Goal: Task Accomplishment & Management: Use online tool/utility

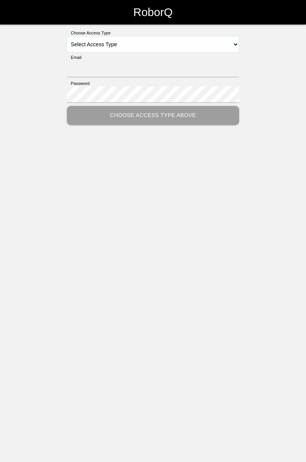
click at [237, 41] on select "Select Access Type Admin Customer Supervisor Worker" at bounding box center [153, 44] width 172 height 16
select select "Worker"
click at [67, 36] on select "Select Access Type Admin Customer Supervisor Worker" at bounding box center [153, 44] width 172 height 16
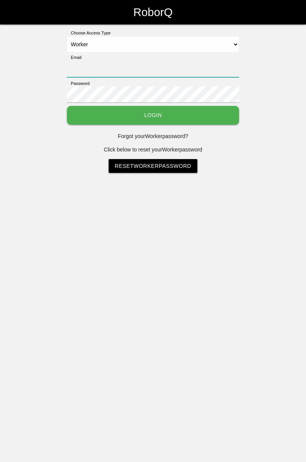
click at [204, 66] on input "Email" at bounding box center [153, 69] width 172 height 16
type input "[PERSON_NAME][EMAIL_ADDRESS][DOMAIN_NAME]"
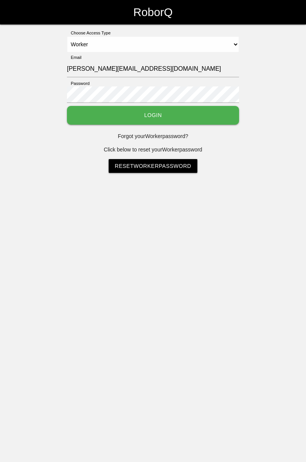
click at [67, 106] on button "Login" at bounding box center [153, 115] width 172 height 19
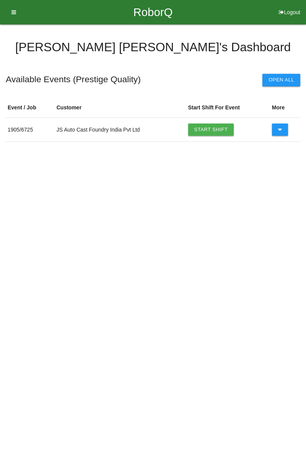
click at [210, 127] on link "Start Shift" at bounding box center [211, 129] width 46 height 12
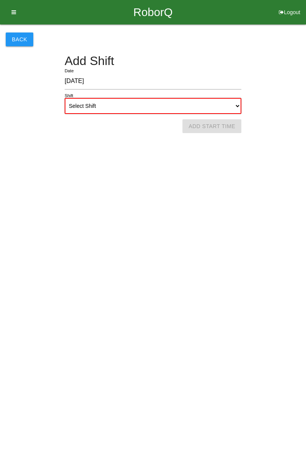
click at [235, 101] on select "Select Shift 1st Shift 2nd Shift 3rd Shift 4th Shift" at bounding box center [153, 106] width 177 height 16
select select "1"
click at [65, 98] on select "Select Shift 1st Shift 2nd Shift 3rd Shift 4th Shift" at bounding box center [153, 106] width 177 height 16
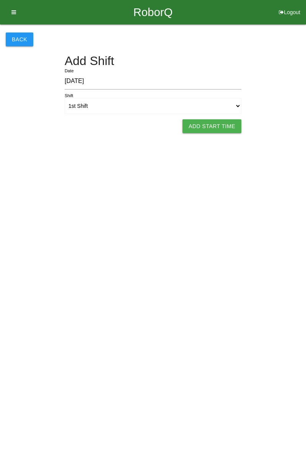
click at [222, 121] on button "Add Start Time" at bounding box center [211, 126] width 59 height 14
select select "7"
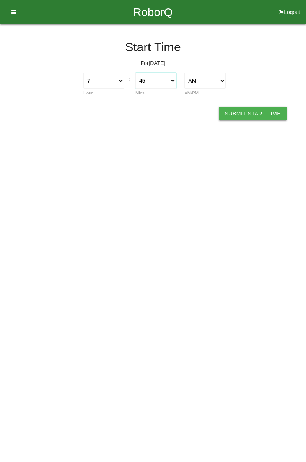
click at [176, 79] on select "00 01 02 03 04 05 06 07 08 09 10 11 12 13 14 15 16 17 18 19 20 21 22 23 24 25 2…" at bounding box center [155, 81] width 41 height 16
select select "0"
click at [135, 73] on select "00 01 02 03 04 05 06 07 08 09 10 11 12 13 14 15 16 17 18 19 20 21 22 23 24 25 2…" at bounding box center [155, 81] width 41 height 16
click at [265, 110] on button "Submit Start Time" at bounding box center [253, 114] width 68 height 14
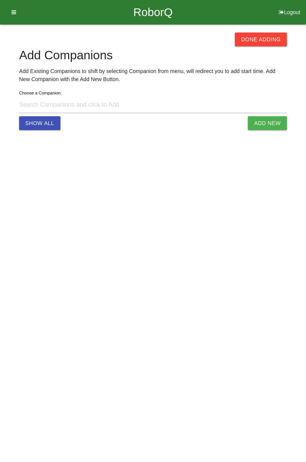
click at [267, 38] on button "Done Adding" at bounding box center [261, 39] width 52 height 14
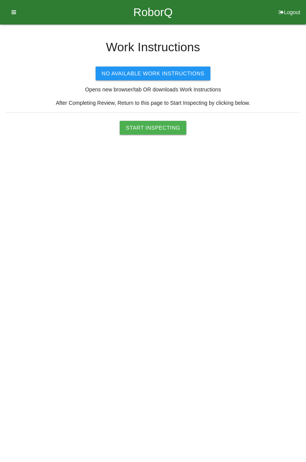
click at [170, 124] on button "Start Inspecting" at bounding box center [153, 128] width 66 height 14
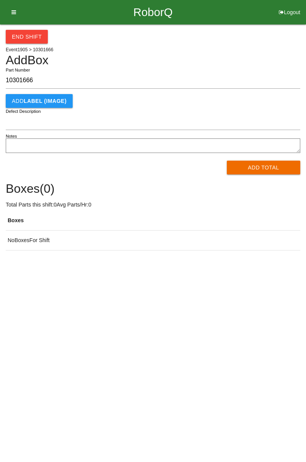
type input "10301666"
click at [272, 168] on button "Add Total" at bounding box center [264, 168] width 74 height 14
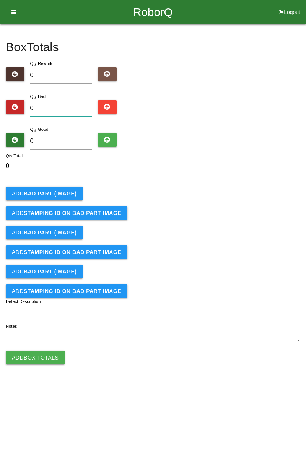
click at [58, 109] on input "0" at bounding box center [61, 108] width 62 height 16
click at [60, 106] on input "0" at bounding box center [61, 108] width 62 height 16
type input "8"
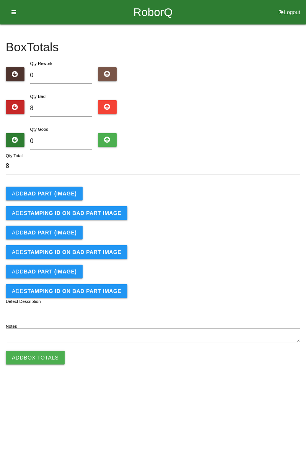
click at [63, 191] on b "BAD PART (IMAGE)" at bounding box center [50, 193] width 53 height 6
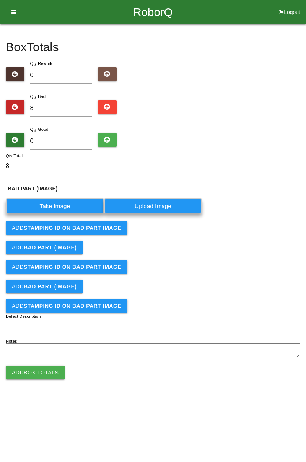
click at [64, 205] on label "Take Image" at bounding box center [55, 205] width 98 height 15
click at [0, 0] on \(IMAGE\) "Take Image" at bounding box center [0, 0] width 0 height 0
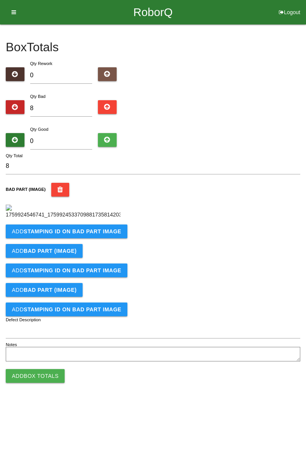
scroll to position [43, 0]
click at [103, 234] on b "STAMPING ID on BAD PART Image" at bounding box center [72, 231] width 97 height 6
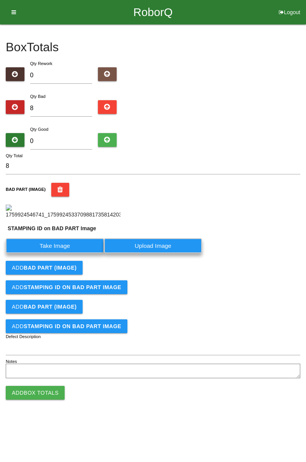
click at [81, 253] on label "Take Image" at bounding box center [55, 245] width 98 height 15
click at [0, 0] on PART "Take Image" at bounding box center [0, 0] width 0 height 0
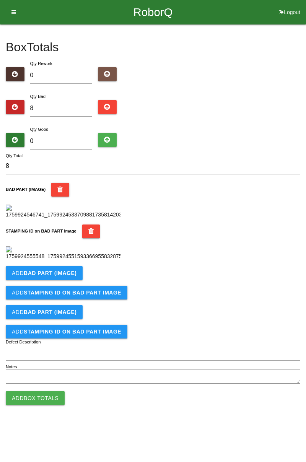
scroll to position [168, 0]
click at [63, 276] on b "BAD PART (IMAGE)" at bounding box center [50, 273] width 53 height 6
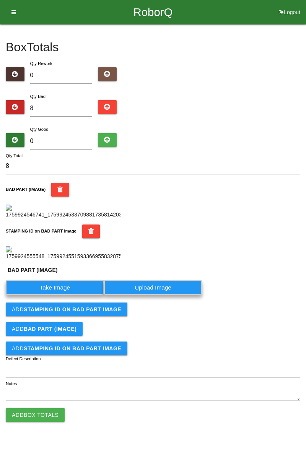
click at [58, 295] on label "Take Image" at bounding box center [55, 287] width 98 height 15
click at [0, 0] on \(IMAGE\) "Take Image" at bounding box center [0, 0] width 0 height 0
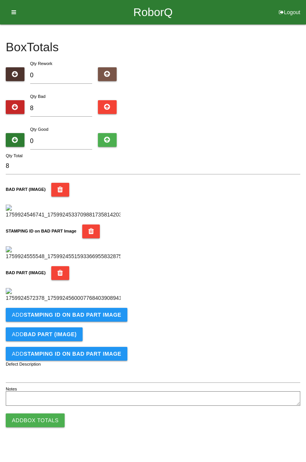
scroll to position [293, 0]
click at [95, 318] on b "STAMPING ID on BAD PART Image" at bounding box center [72, 314] width 97 height 6
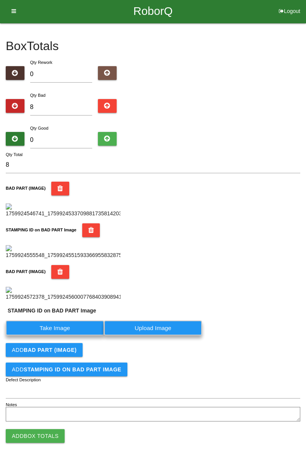
click at [72, 335] on label "Take Image" at bounding box center [55, 327] width 98 height 15
click at [0, 0] on PART "Take Image" at bounding box center [0, 0] width 0 height 0
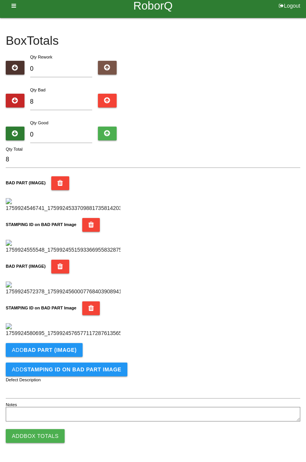
scroll to position [419, 0]
click at [77, 349] on button "Add BAD PART (IMAGE)" at bounding box center [44, 350] width 77 height 14
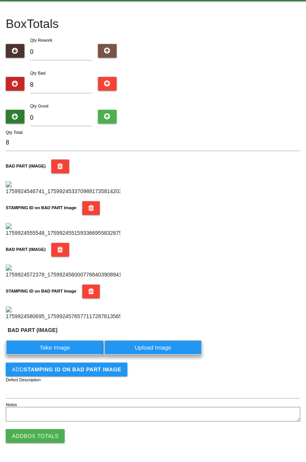
click at [69, 355] on label "Take Image" at bounding box center [55, 347] width 98 height 15
click at [0, 0] on \(IMAGE\) "Take Image" at bounding box center [0, 0] width 0 height 0
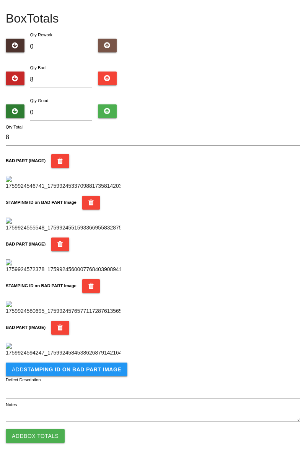
scroll to position [544, 0]
click at [98, 371] on b "STAMPING ID on BAD PART Image" at bounding box center [72, 369] width 97 height 6
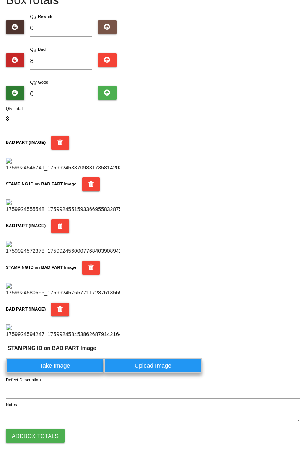
click at [73, 373] on label "Take Image" at bounding box center [55, 365] width 98 height 15
click at [0, 0] on PART "Take Image" at bounding box center [0, 0] width 0 height 0
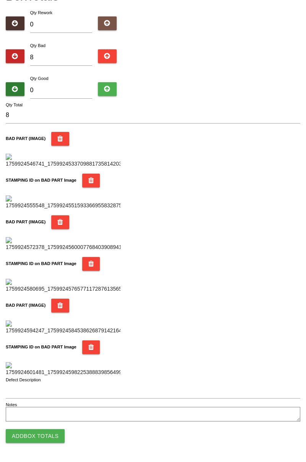
scroll to position [0, 0]
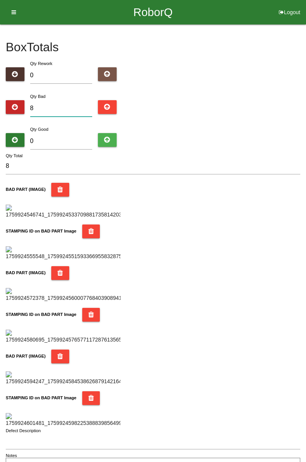
click at [63, 109] on input "8" at bounding box center [61, 108] width 62 height 16
click at [71, 133] on input "0" at bounding box center [61, 141] width 62 height 16
type input "7"
type input "15"
type input "76"
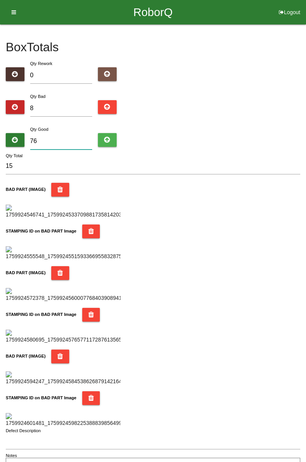
type input "84"
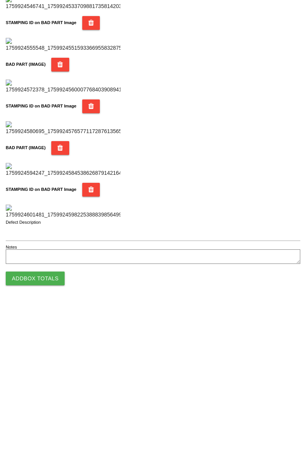
type input "76"
click at [55, 442] on button "Add Box Totals" at bounding box center [35, 436] width 59 height 14
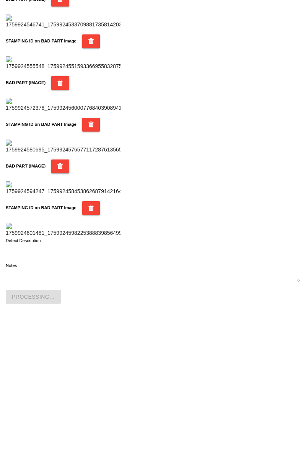
scroll to position [670, 0]
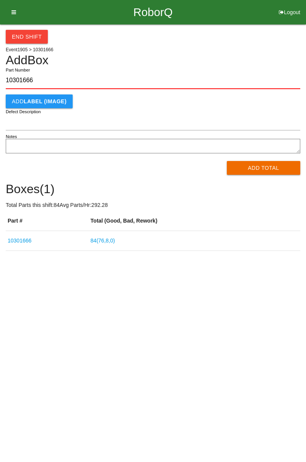
type input "10301666"
click at [257, 166] on button "Add Total" at bounding box center [264, 168] width 74 height 14
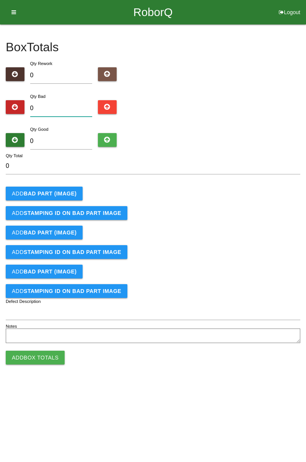
click at [66, 106] on input "0" at bounding box center [61, 108] width 62 height 16
type input "4"
click at [66, 195] on b "BAD PART (IMAGE)" at bounding box center [50, 193] width 53 height 6
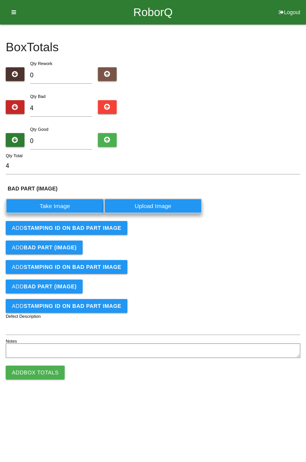
click at [61, 204] on label "Take Image" at bounding box center [55, 205] width 98 height 15
click at [0, 0] on \(IMAGE\) "Take Image" at bounding box center [0, 0] width 0 height 0
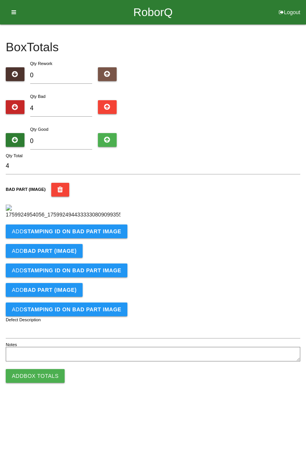
click at [102, 234] on b "STAMPING ID on BAD PART Image" at bounding box center [72, 231] width 97 height 6
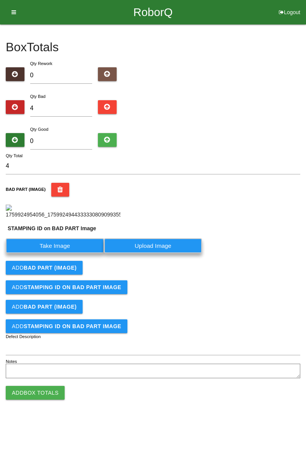
click at [70, 253] on label "Take Image" at bounding box center [55, 245] width 98 height 15
click at [0, 0] on PART "Take Image" at bounding box center [0, 0] width 0 height 0
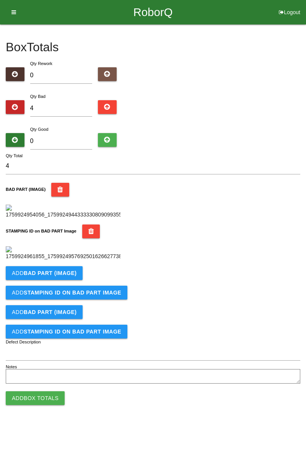
scroll to position [168, 0]
click at [68, 280] on button "Add BAD PART (IMAGE)" at bounding box center [44, 273] width 77 height 14
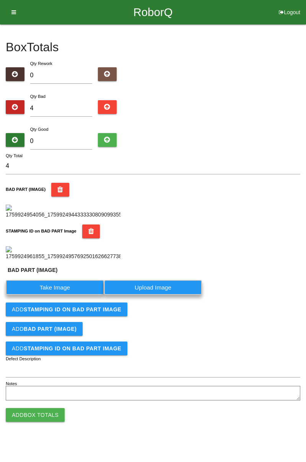
click at [58, 295] on label "Take Image" at bounding box center [55, 287] width 98 height 15
click at [0, 0] on \(IMAGE\) "Take Image" at bounding box center [0, 0] width 0 height 0
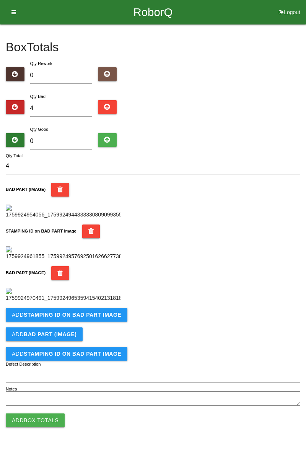
scroll to position [293, 0]
click at [100, 321] on button "Add STAMPING ID on BAD PART Image" at bounding box center [67, 315] width 122 height 14
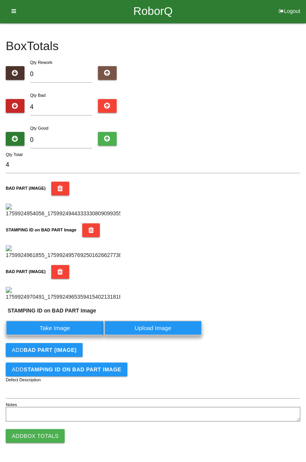
click at [71, 335] on label "Take Image" at bounding box center [55, 327] width 98 height 15
click at [0, 0] on PART "Take Image" at bounding box center [0, 0] width 0 height 0
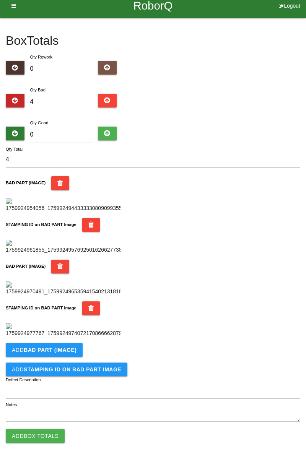
scroll to position [419, 0]
click at [62, 353] on button "Add BAD PART (IMAGE)" at bounding box center [44, 350] width 77 height 14
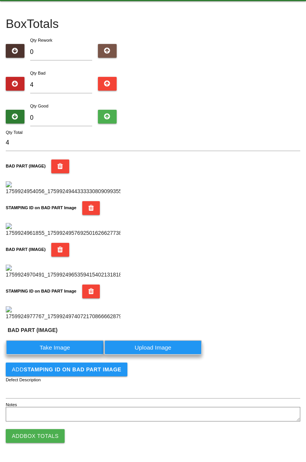
click at [63, 355] on label "Take Image" at bounding box center [55, 347] width 98 height 15
click at [0, 0] on \(IMAGE\) "Take Image" at bounding box center [0, 0] width 0 height 0
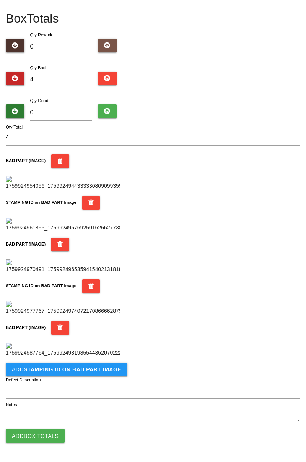
scroll to position [544, 0]
click at [94, 370] on b "STAMPING ID on BAD PART Image" at bounding box center [72, 369] width 97 height 6
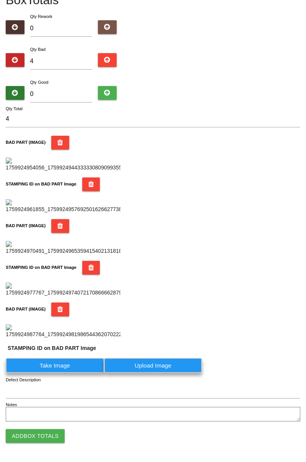
click at [70, 373] on label "Take Image" at bounding box center [55, 365] width 98 height 15
click at [0, 0] on PART "Take Image" at bounding box center [0, 0] width 0 height 0
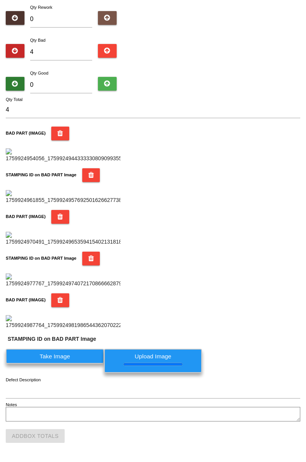
scroll to position [0, 0]
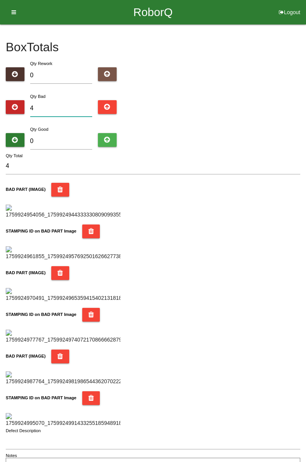
click at [56, 107] on input "4" at bounding box center [61, 108] width 62 height 16
type input "0"
click at [58, 105] on input "0" at bounding box center [61, 108] width 62 height 16
click at [305, 161] on div "Box Totals Translate Weight Weight unit: Rework Weight Bad Weight Good Weight 0…" at bounding box center [153, 249] width 306 height 450
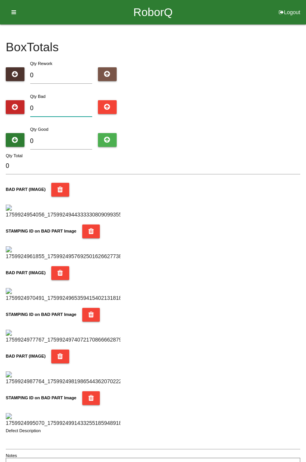
click at [66, 108] on input "0" at bounding box center [61, 108] width 62 height 16
type input "8"
click at [305, 131] on div "Box Totals Translate Weight Weight unit: Rework Weight Bad Weight Good Weight 0…" at bounding box center [153, 249] width 306 height 450
click at [66, 104] on input "8" at bounding box center [61, 108] width 62 height 16
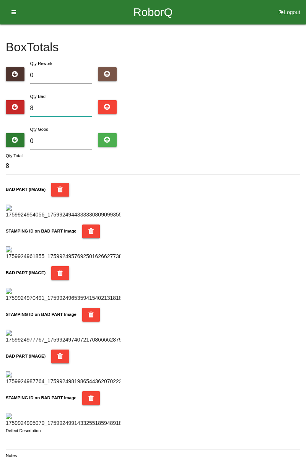
type input "0"
type input "1"
type input "11"
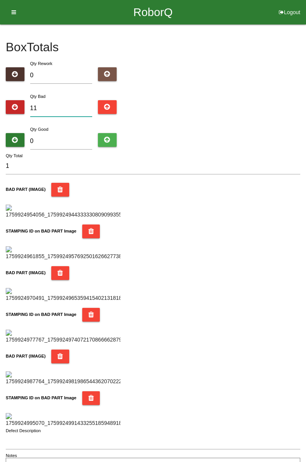
type input "11"
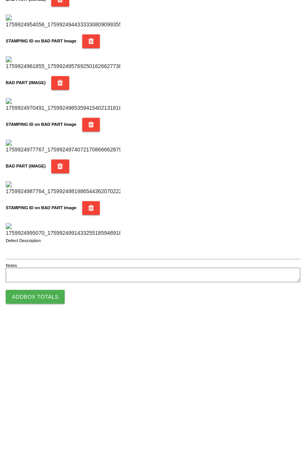
scroll to position [670, 0]
click at [50, 437] on button "Add Box Totals" at bounding box center [35, 436] width 59 height 14
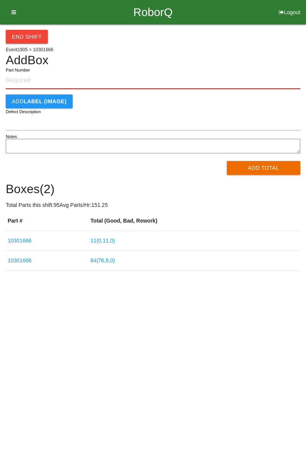
click at [105, 243] on link "11 ( 0 , 11 , 0 )" at bounding box center [103, 240] width 24 height 6
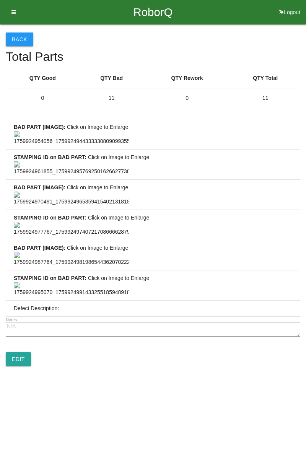
scroll to position [568, 0]
click at [16, 366] on link "Edit" at bounding box center [18, 359] width 25 height 14
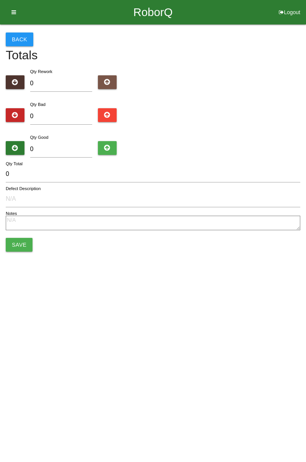
type input "11"
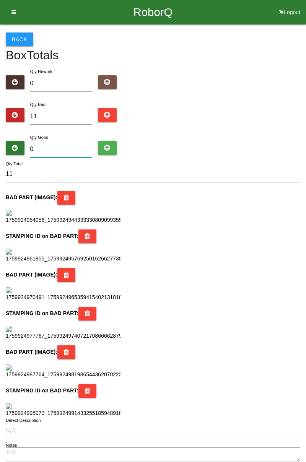
click at [62, 148] on input "0" at bounding box center [61, 149] width 62 height 16
type input "7"
type input "18"
type input "73"
type input "84"
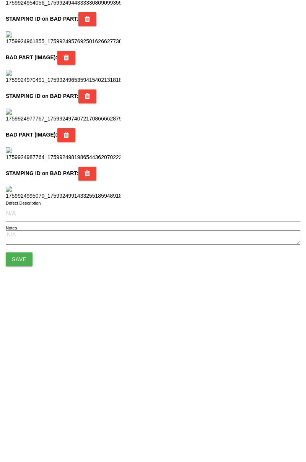
scroll to position [679, 0]
type input "73"
click at [19, 420] on button "Save" at bounding box center [19, 417] width 27 height 14
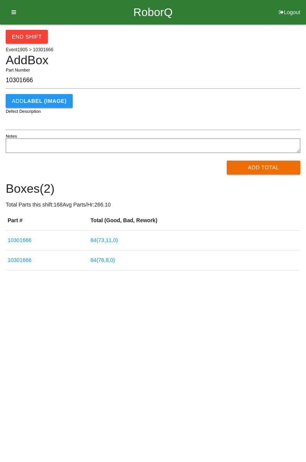
type input "10301666"
click at [263, 165] on button "Add Total" at bounding box center [264, 168] width 74 height 14
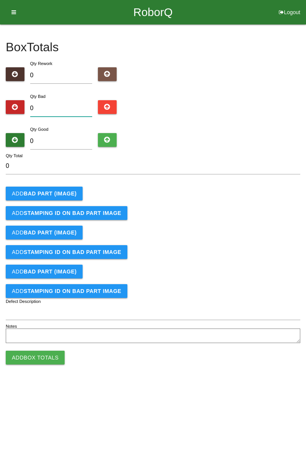
click at [59, 105] on input "0" at bounding box center [61, 108] width 62 height 16
type input "1"
type input "10"
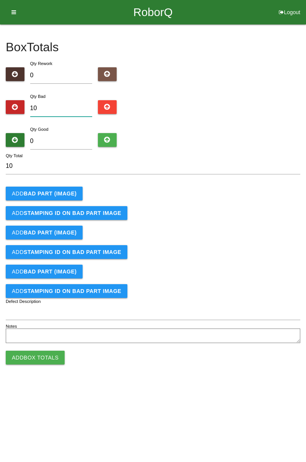
type input "10"
click at [60, 191] on b "BAD PART (IMAGE)" at bounding box center [50, 193] width 53 height 6
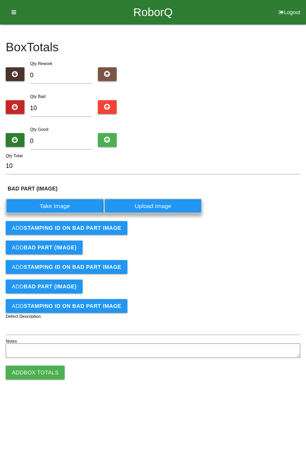
click at [59, 206] on label "Take Image" at bounding box center [55, 205] width 98 height 15
click at [0, 0] on \(IMAGE\) "Take Image" at bounding box center [0, 0] width 0 height 0
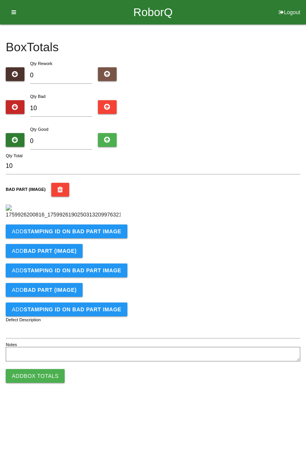
click at [96, 238] on button "Add STAMPING ID on BAD PART Image" at bounding box center [67, 231] width 122 height 14
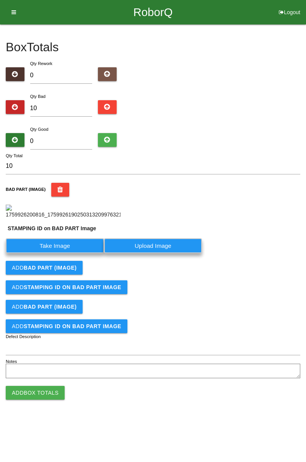
click at [57, 253] on label "Take Image" at bounding box center [55, 245] width 98 height 15
click at [0, 0] on PART "Take Image" at bounding box center [0, 0] width 0 height 0
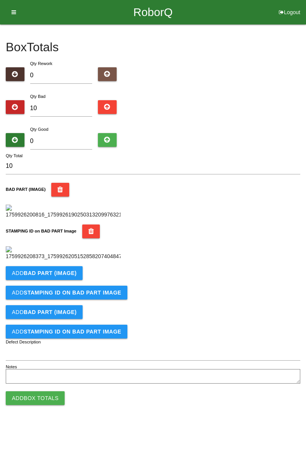
scroll to position [168, 0]
click at [70, 276] on b "BAD PART (IMAGE)" at bounding box center [50, 273] width 53 height 6
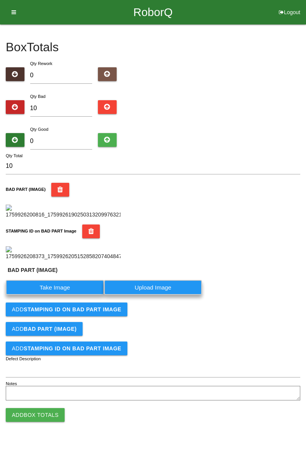
click at [66, 295] on label "Take Image" at bounding box center [55, 287] width 98 height 15
click at [0, 0] on \(IMAGE\) "Take Image" at bounding box center [0, 0] width 0 height 0
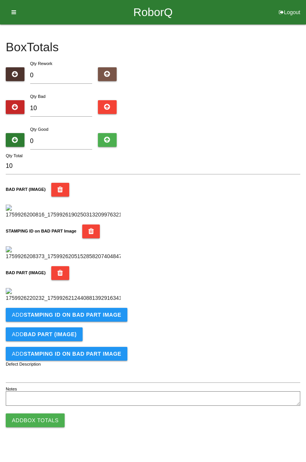
scroll to position [293, 0]
click at [103, 321] on button "Add STAMPING ID on BAD PART Image" at bounding box center [67, 315] width 122 height 14
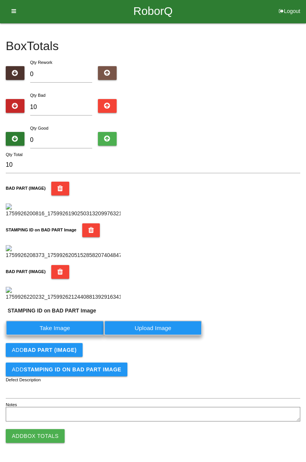
click at [68, 335] on label "Take Image" at bounding box center [55, 327] width 98 height 15
click at [0, 0] on PART "Take Image" at bounding box center [0, 0] width 0 height 0
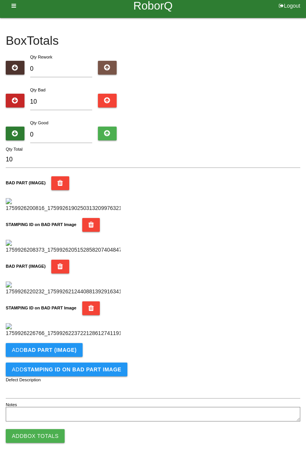
scroll to position [419, 0]
click at [63, 352] on b "BAD PART (IMAGE)" at bounding box center [50, 350] width 53 height 6
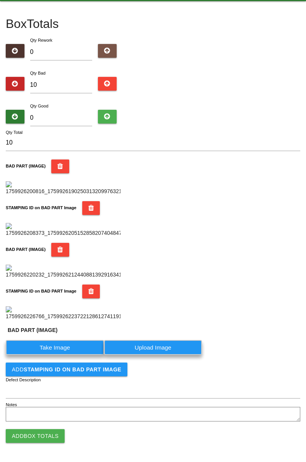
click at [63, 355] on label "Take Image" at bounding box center [55, 347] width 98 height 15
click at [0, 0] on \(IMAGE\) "Take Image" at bounding box center [0, 0] width 0 height 0
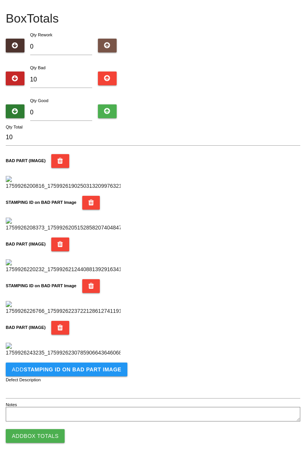
scroll to position [544, 0]
click at [93, 371] on b "STAMPING ID on BAD PART Image" at bounding box center [72, 369] width 97 height 6
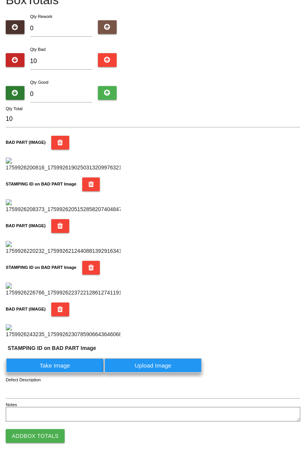
click at [79, 373] on label "Take Image" at bounding box center [55, 365] width 98 height 15
click at [0, 0] on PART "Take Image" at bounding box center [0, 0] width 0 height 0
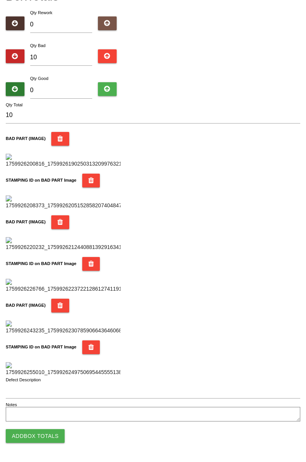
scroll to position [0, 0]
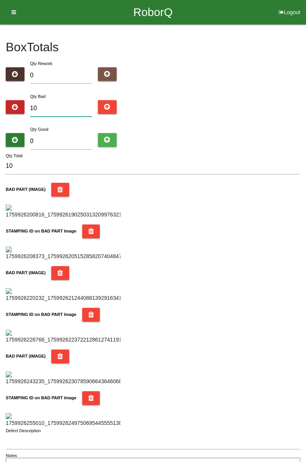
click at [63, 108] on input "10" at bounding box center [61, 108] width 62 height 16
